Goal: Task Accomplishment & Management: Manage account settings

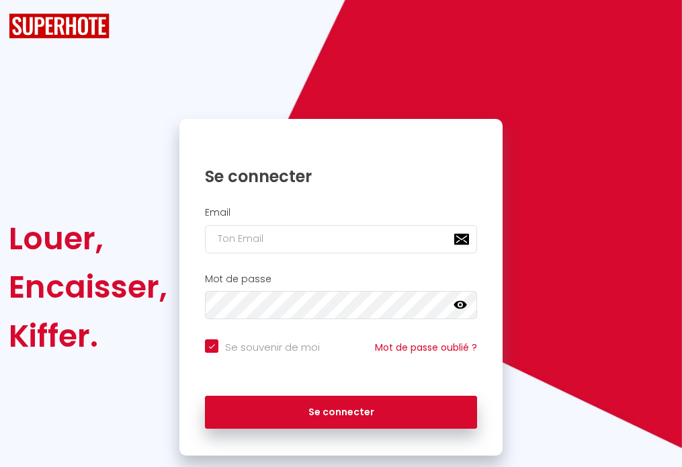
checkbox input "true"
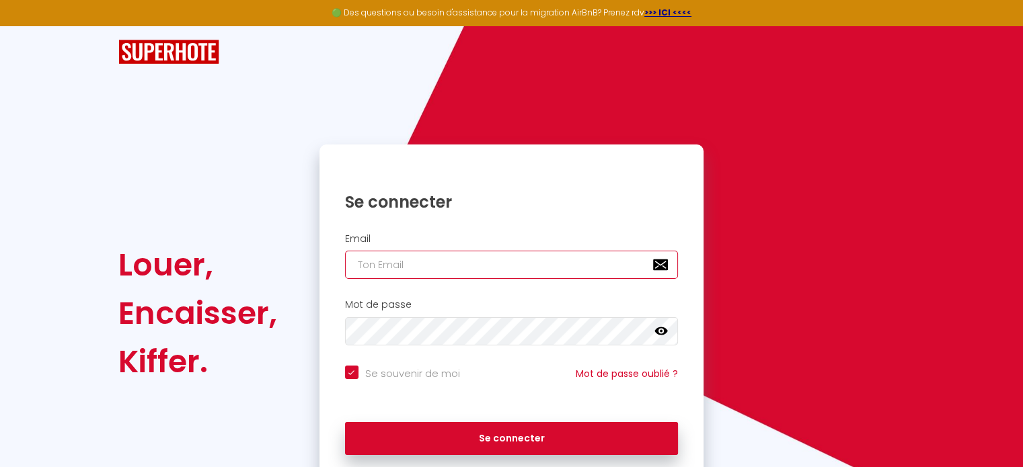
click at [504, 266] on input "email" at bounding box center [511, 265] width 333 height 28
type input "[EMAIL_ADDRESS][DOMAIN_NAME]"
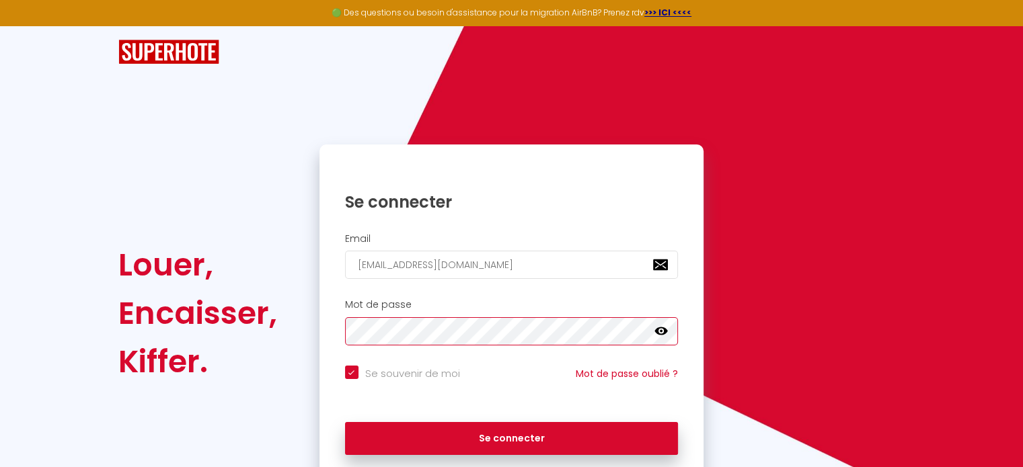
click at [345, 422] on button "Se connecter" at bounding box center [511, 439] width 333 height 34
checkbox input "true"
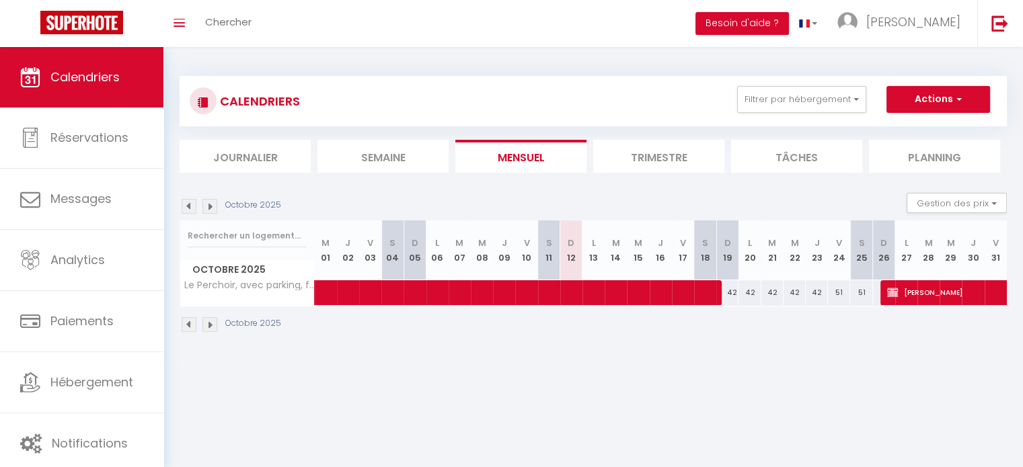
click at [210, 205] on img at bounding box center [209, 206] width 15 height 15
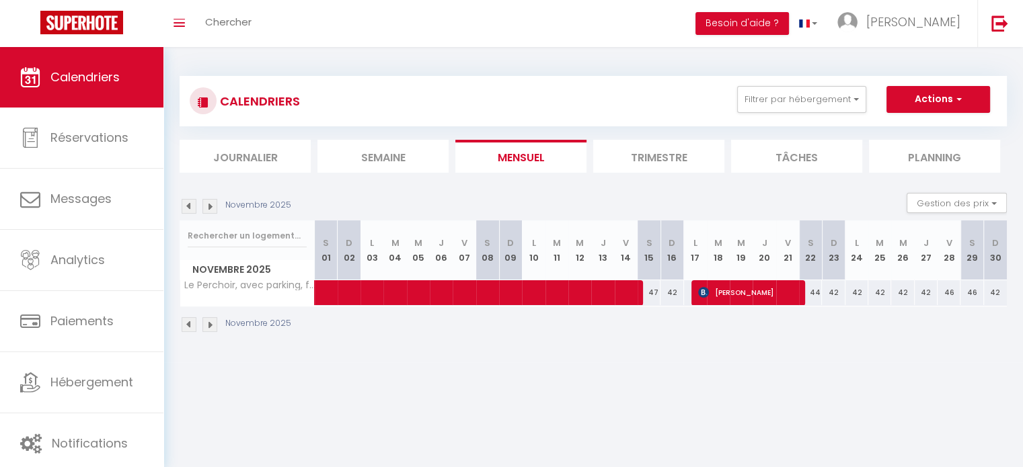
click at [190, 204] on img at bounding box center [189, 206] width 15 height 15
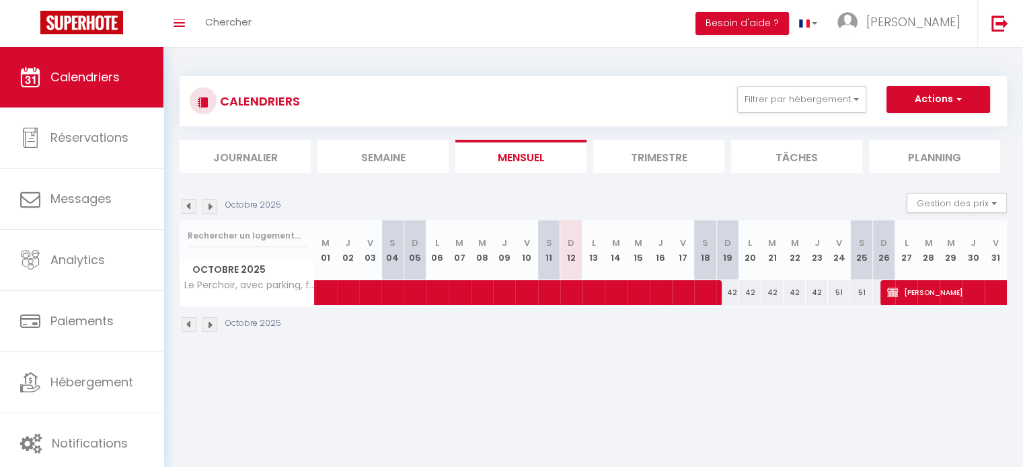
click at [208, 207] on img at bounding box center [209, 206] width 15 height 15
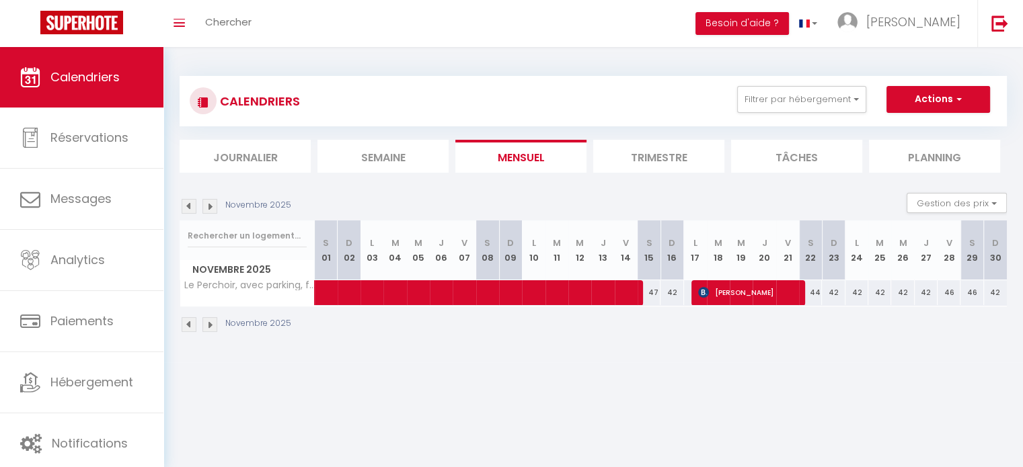
click at [210, 205] on img at bounding box center [209, 206] width 15 height 15
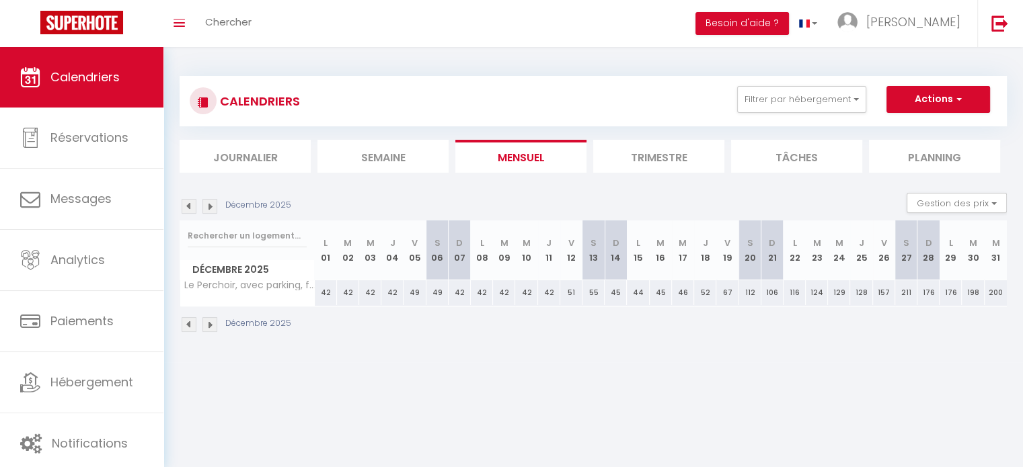
click at [210, 205] on img at bounding box center [209, 206] width 15 height 15
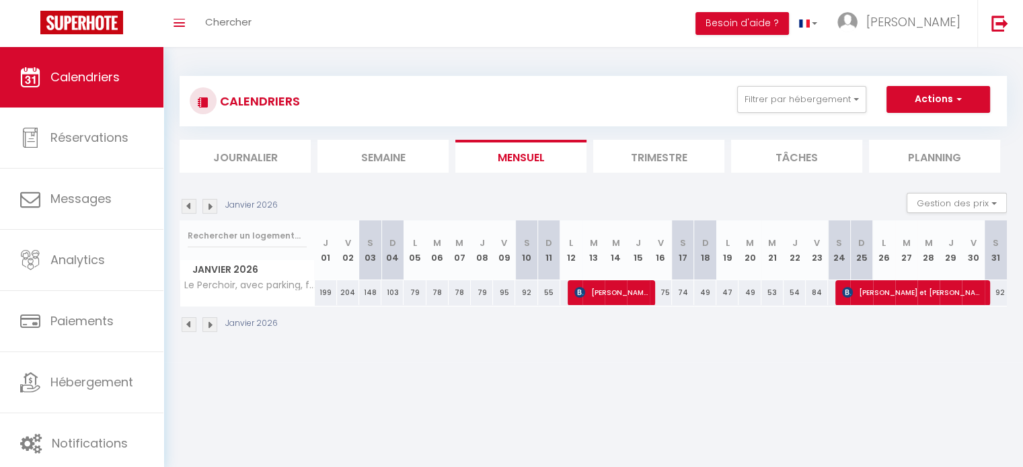
click at [187, 205] on img at bounding box center [189, 206] width 15 height 15
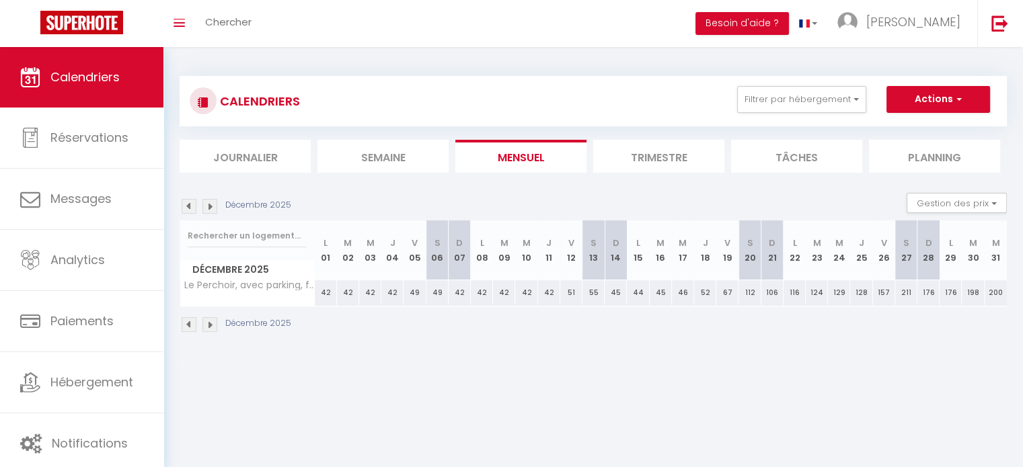
click at [187, 205] on img at bounding box center [189, 206] width 15 height 15
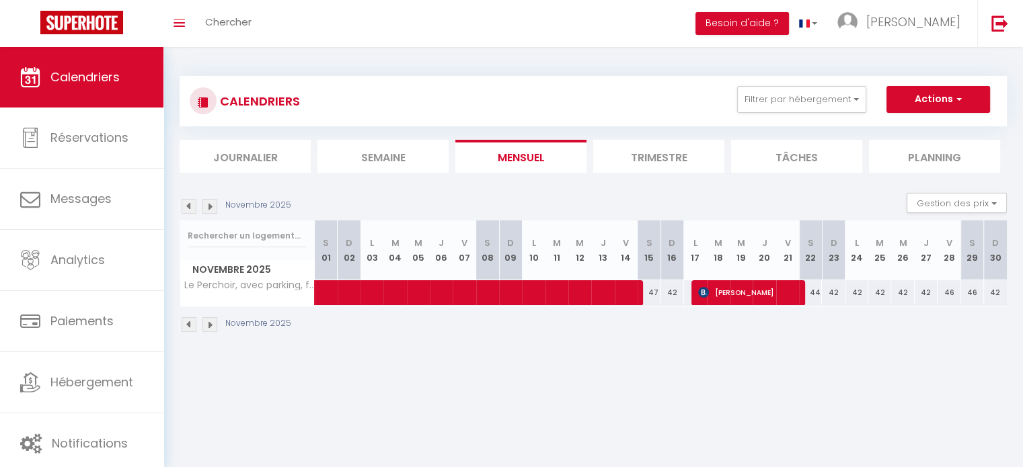
click at [187, 205] on img at bounding box center [189, 206] width 15 height 15
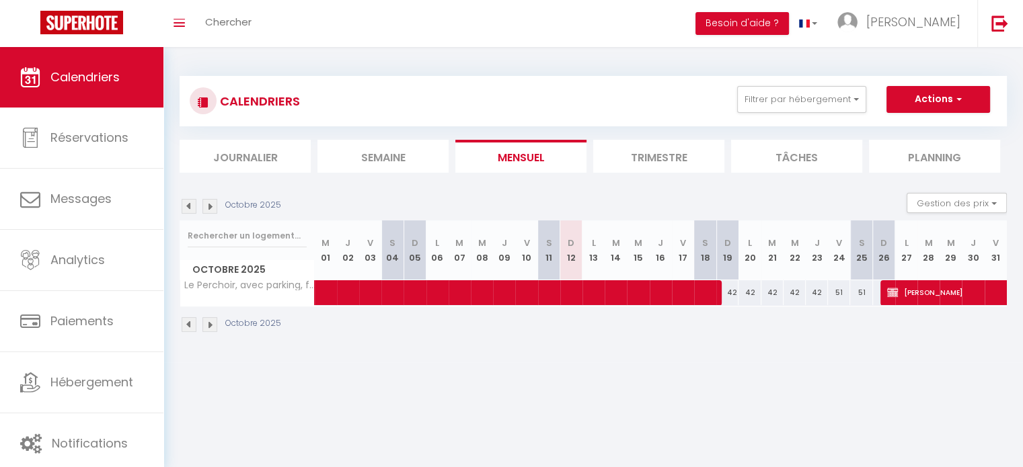
click at [206, 204] on img at bounding box center [209, 206] width 15 height 15
